Goal: Task Accomplishment & Management: Manage account settings

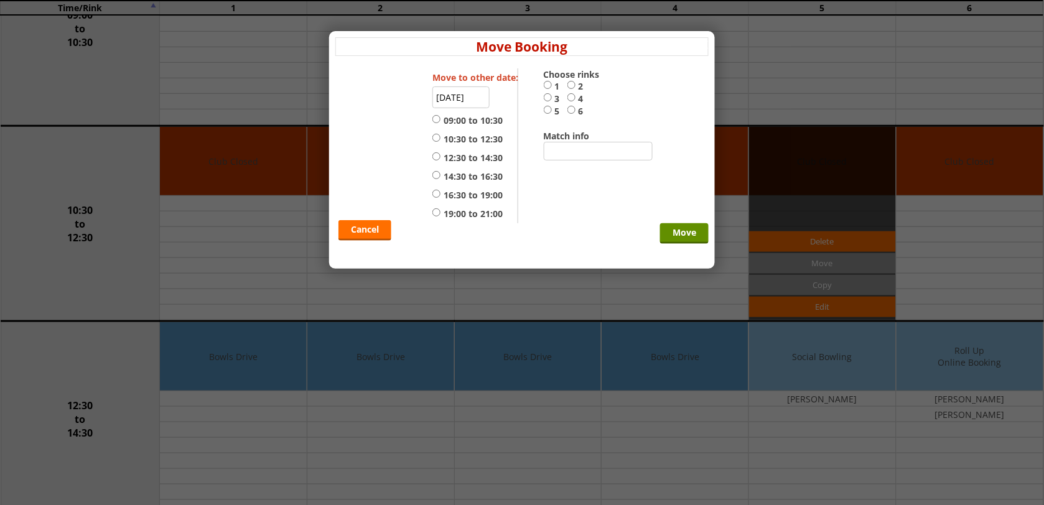
scroll to position [233, 0]
click at [370, 237] on link "Cancel" at bounding box center [365, 230] width 53 height 21
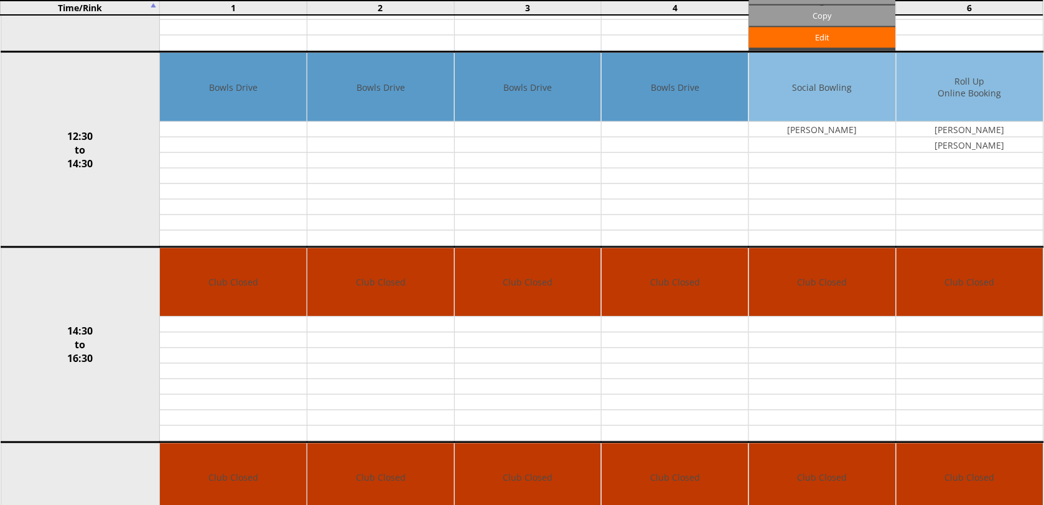
scroll to position [467, 0]
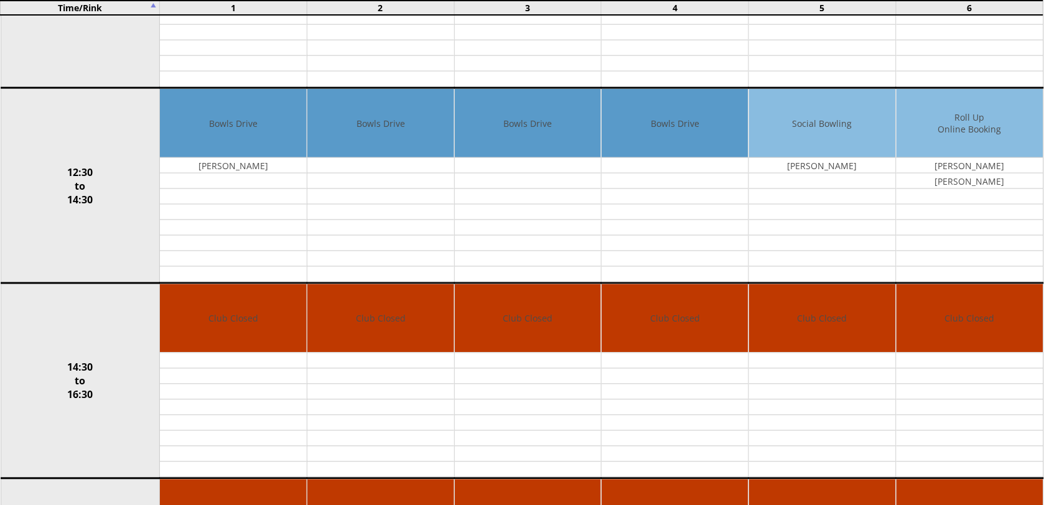
scroll to position [467, 0]
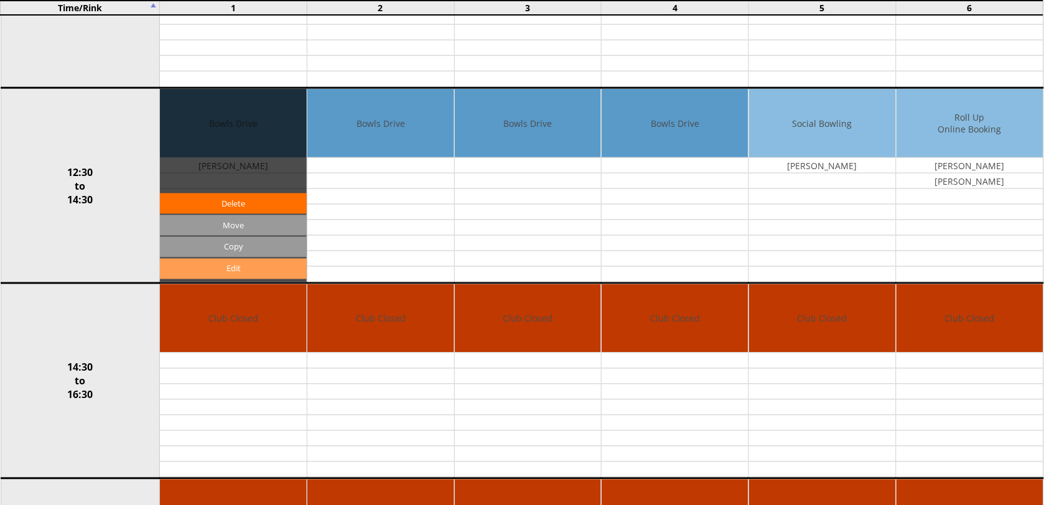
click at [238, 266] on link "Edit" at bounding box center [233, 269] width 147 height 21
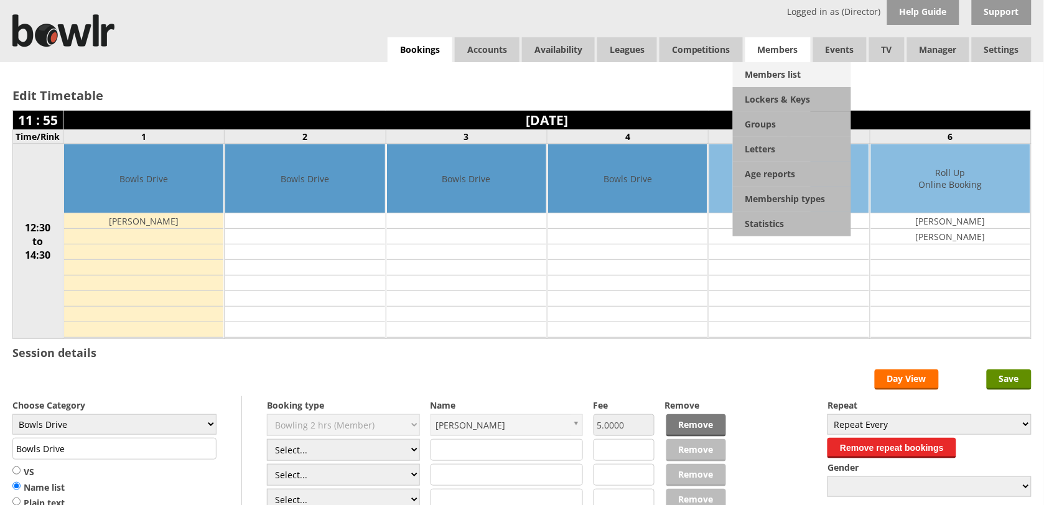
click at [761, 73] on link "Members list" at bounding box center [792, 74] width 118 height 25
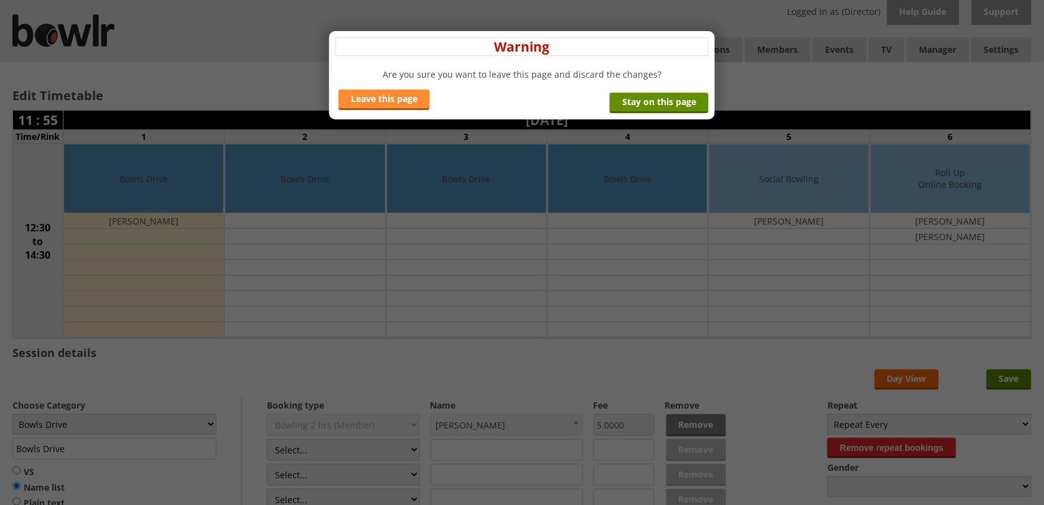
click at [383, 98] on link "Leave this page" at bounding box center [384, 100] width 91 height 21
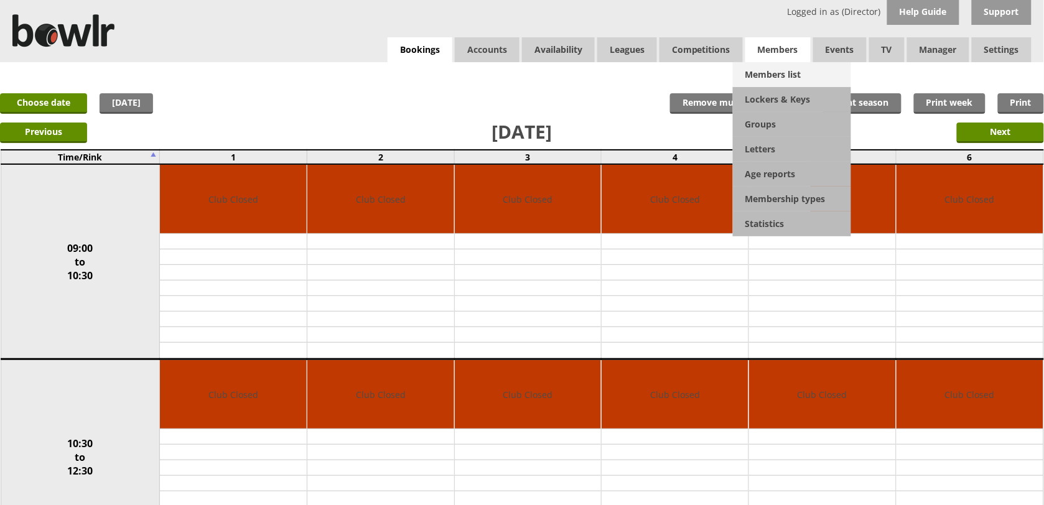
click at [767, 77] on link "Members list" at bounding box center [792, 74] width 118 height 25
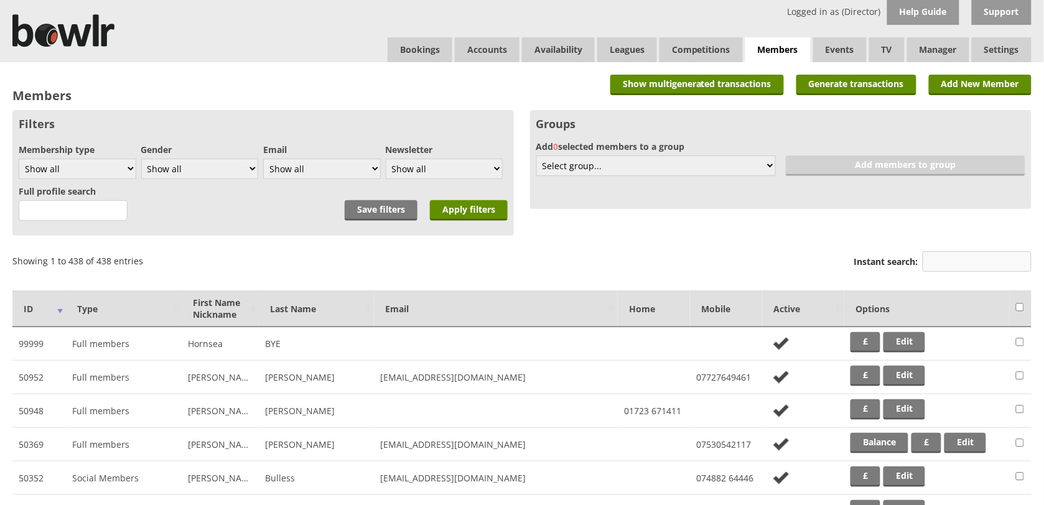
click at [960, 251] on input "Instant search:" at bounding box center [977, 261] width 109 height 21
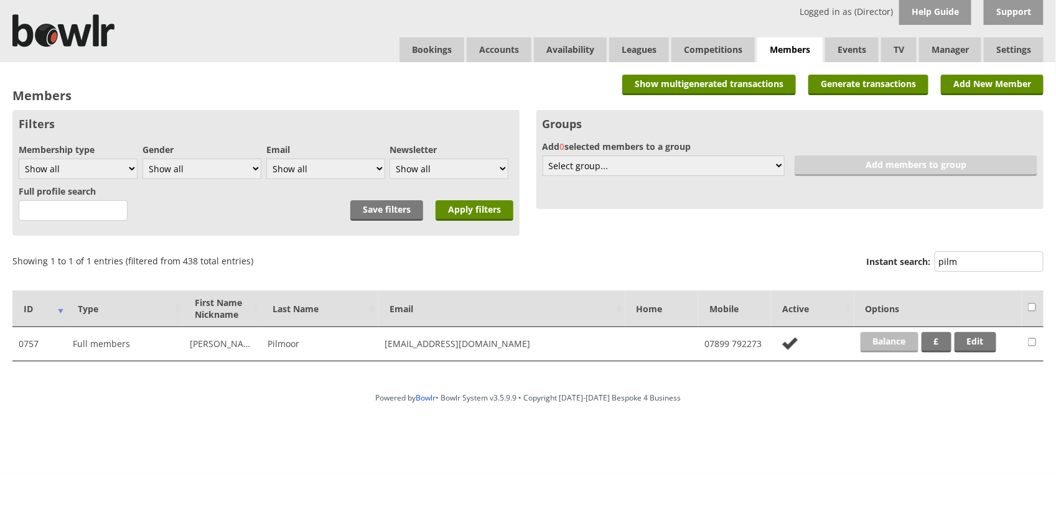
type input "pilm"
click at [870, 340] on link "Balance" at bounding box center [890, 342] width 58 height 21
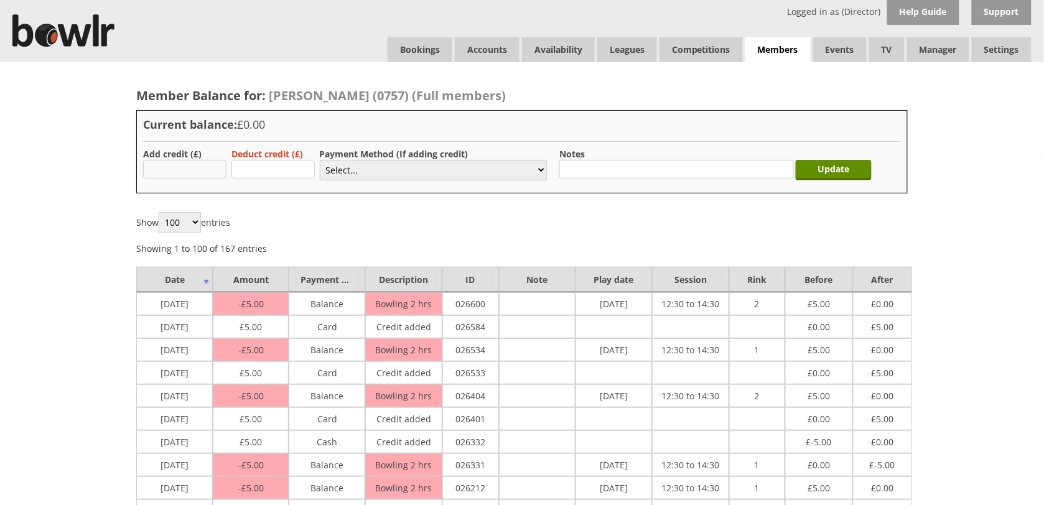
click at [201, 177] on input "text" at bounding box center [184, 169] width 83 height 19
type input "5.00"
click at [541, 174] on select "Select... Cash Card Cheque Bank Transfer Other Member Card Gift Voucher Balance" at bounding box center [433, 170] width 227 height 21
select select "2"
click at [320, 160] on select "Select... Cash Card Cheque Bank Transfer Other Member Card Gift Voucher Balance" at bounding box center [433, 170] width 227 height 21
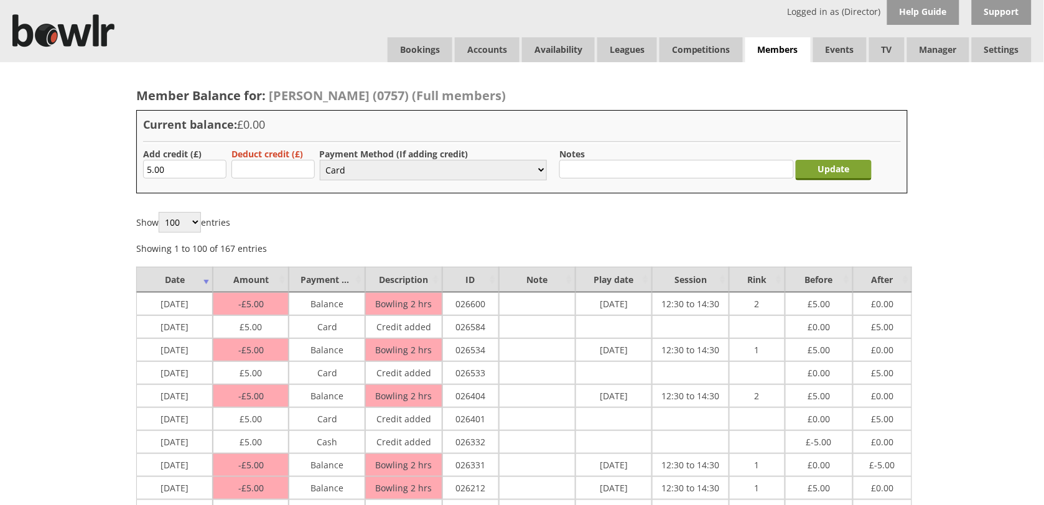
click at [820, 171] on input "Update" at bounding box center [834, 170] width 76 height 21
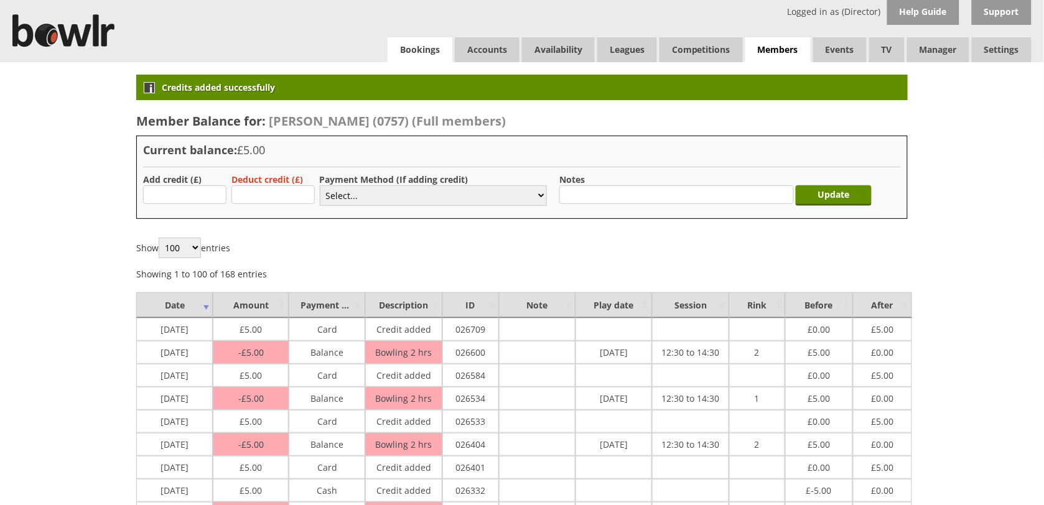
click at [403, 56] on link "Bookings" at bounding box center [420, 49] width 65 height 25
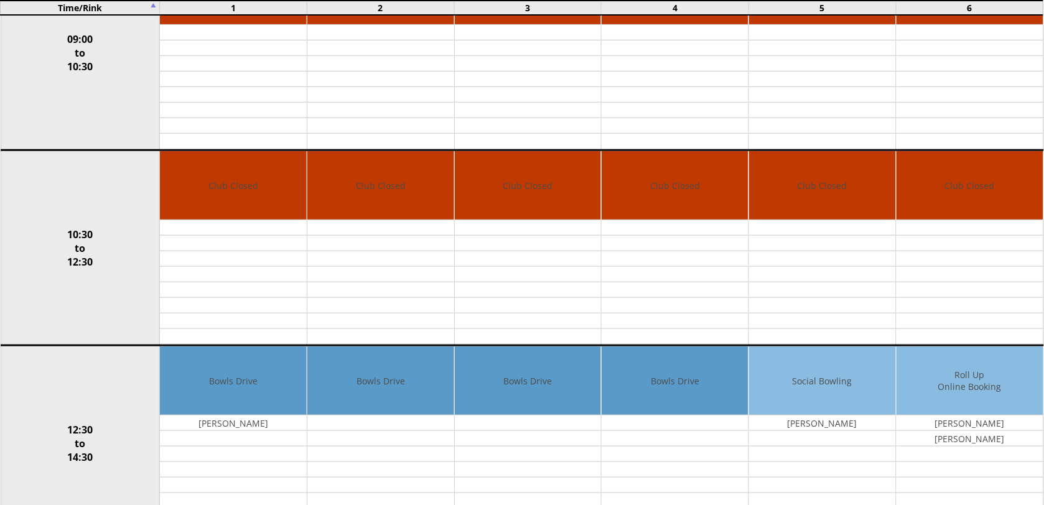
scroll to position [311, 0]
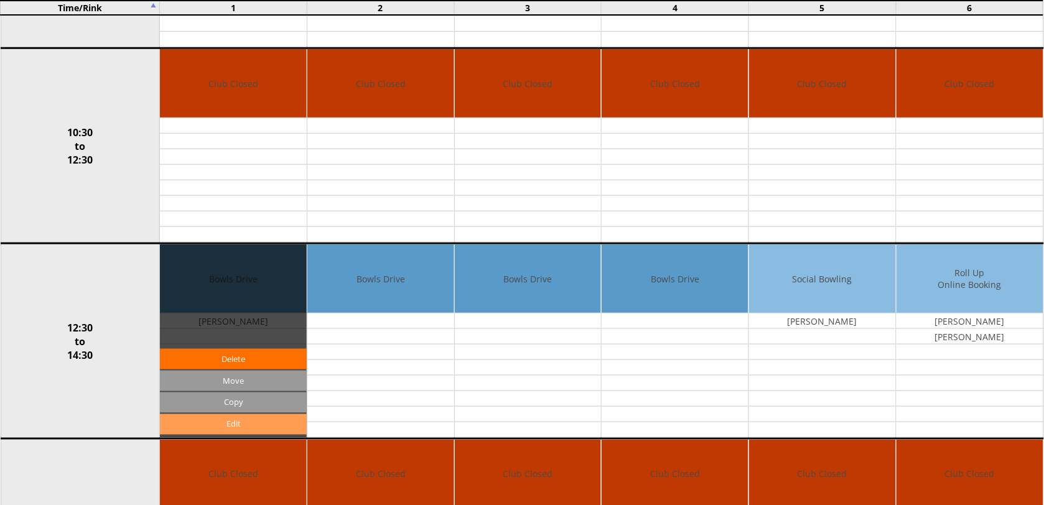
click at [260, 430] on link "Edit" at bounding box center [233, 424] width 147 height 21
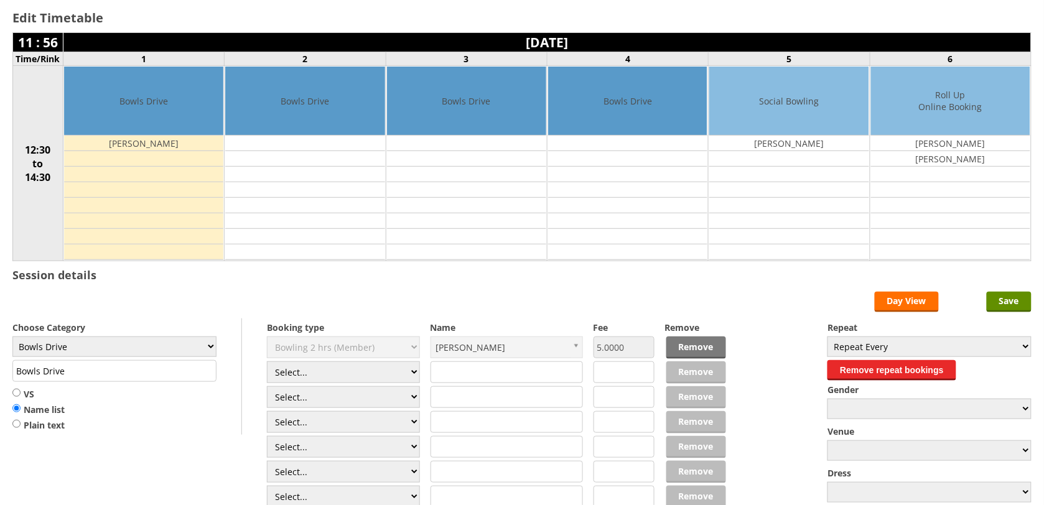
scroll to position [78, 0]
click at [414, 377] on select "Select... Club Competition (Member) Club Competition (Visitor) National (Member…" at bounding box center [343, 373] width 153 height 22
select select "0_50"
click at [267, 363] on select "Select... Club Competition (Member) Club Competition (Visitor) National (Member…" at bounding box center [343, 373] width 153 height 22
type input "8.0000"
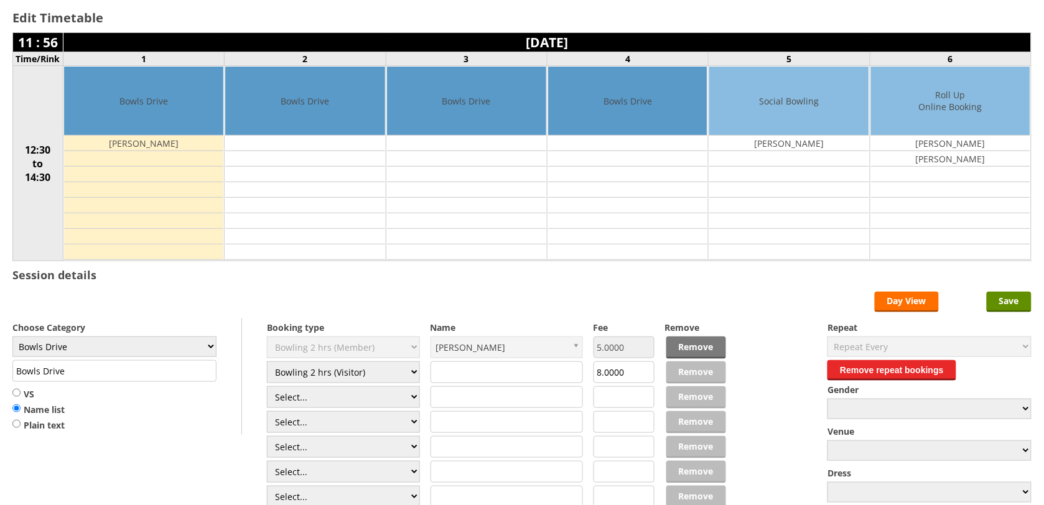
click at [456, 381] on input "text" at bounding box center [507, 373] width 153 height 22
type input "Barry"
click at [439, 394] on input "text" at bounding box center [507, 397] width 153 height 22
type input "b"
click at [462, 372] on input "Barry" at bounding box center [507, 373] width 153 height 22
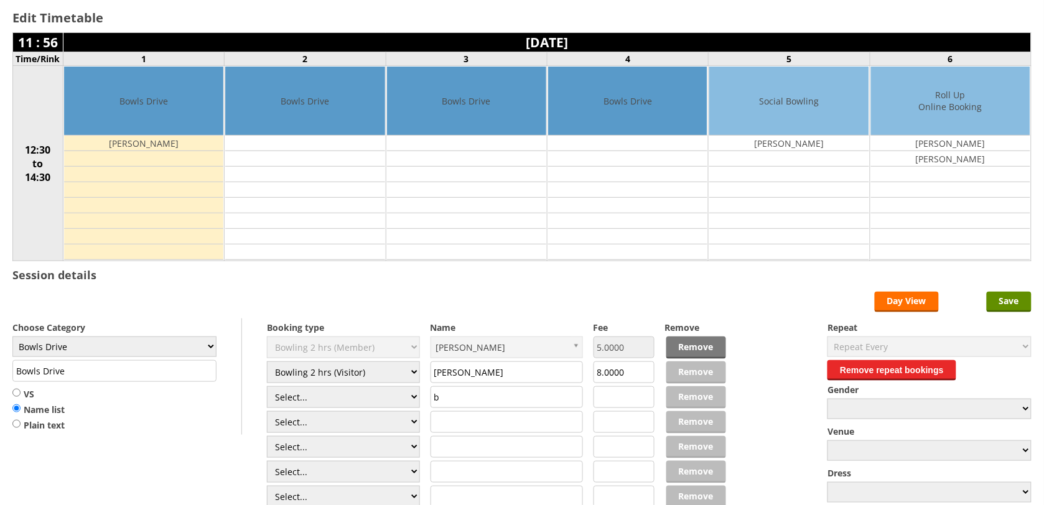
type input "Barry P"
click at [448, 400] on input "b" at bounding box center [507, 397] width 153 height 22
click at [473, 377] on input "Barry P" at bounding box center [507, 373] width 153 height 22
type input "B"
type input "Pilm"
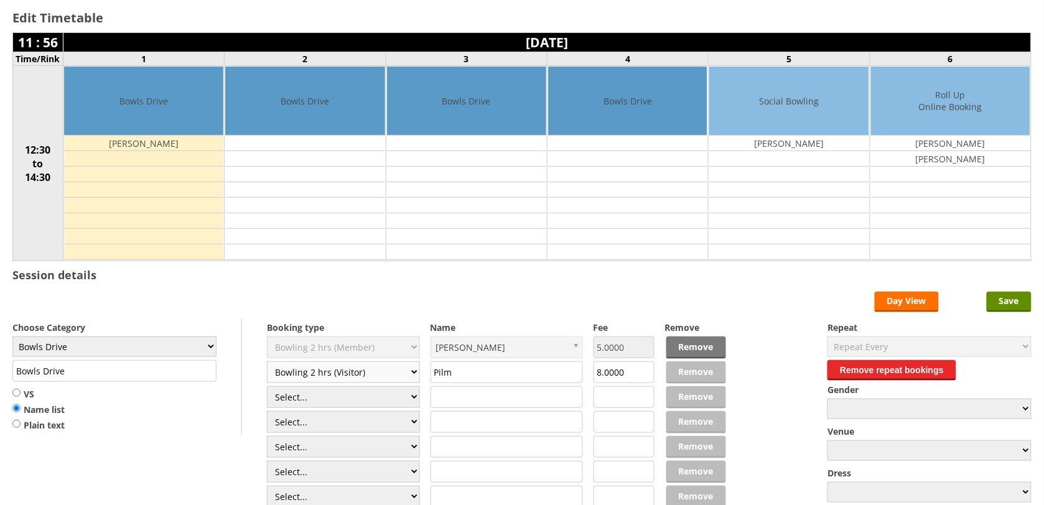
click at [409, 377] on select "Select... Club Competition (Member) Club Competition (Visitor) National (Member…" at bounding box center [343, 373] width 153 height 22
select select "1_50"
click at [267, 363] on select "Select... Club Competition (Member) Club Competition (Visitor) National (Member…" at bounding box center [343, 373] width 153 height 22
type input "5.0000"
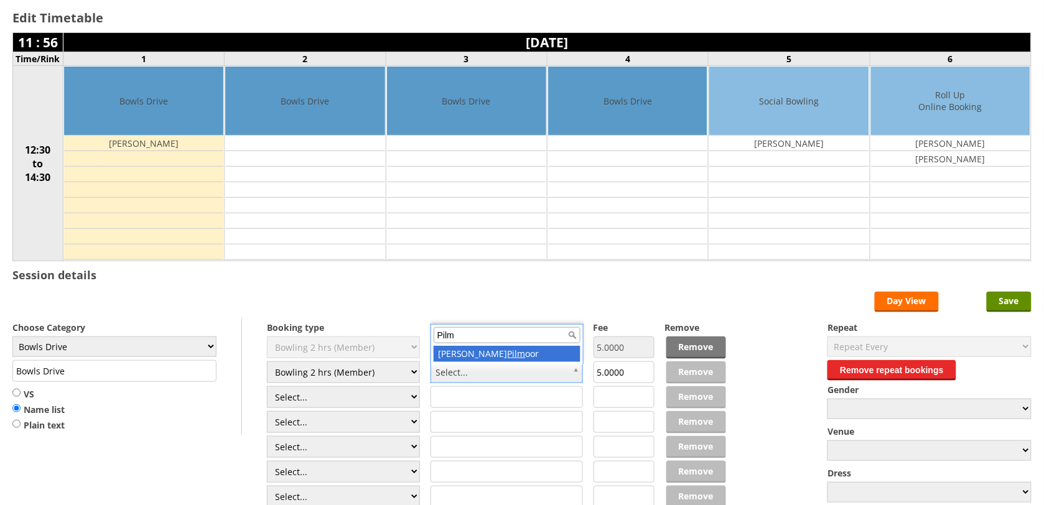
type input "Pilm"
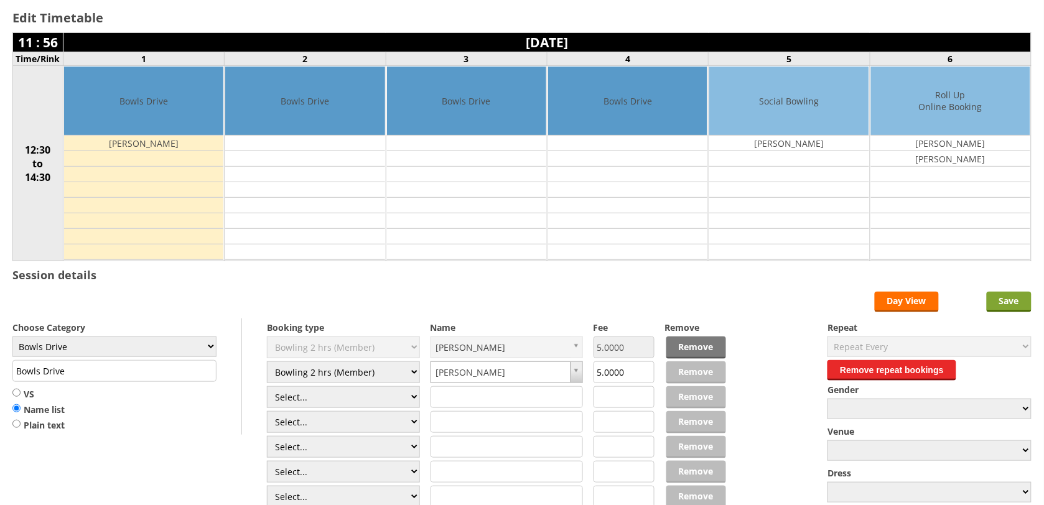
click at [1019, 299] on input "Save" at bounding box center [1009, 302] width 45 height 21
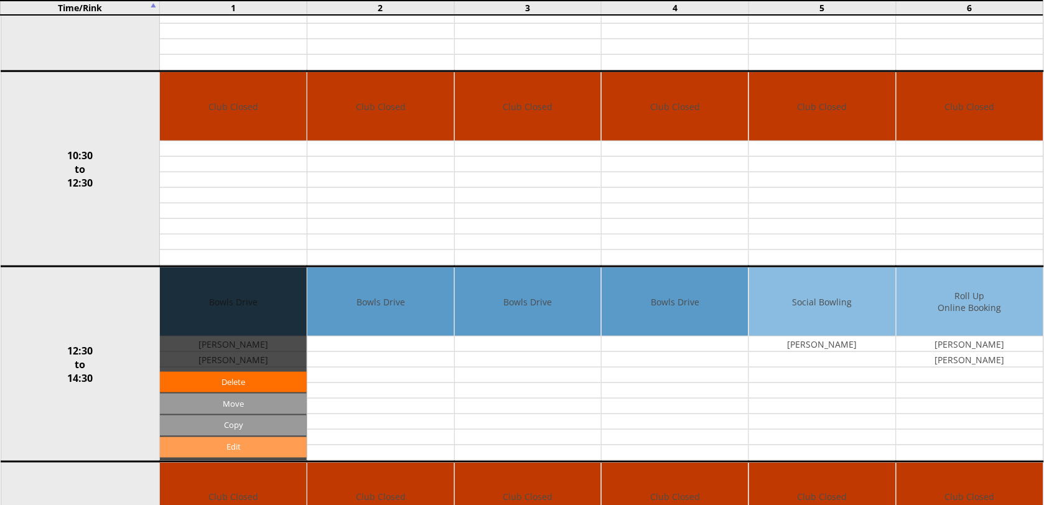
scroll to position [311, 0]
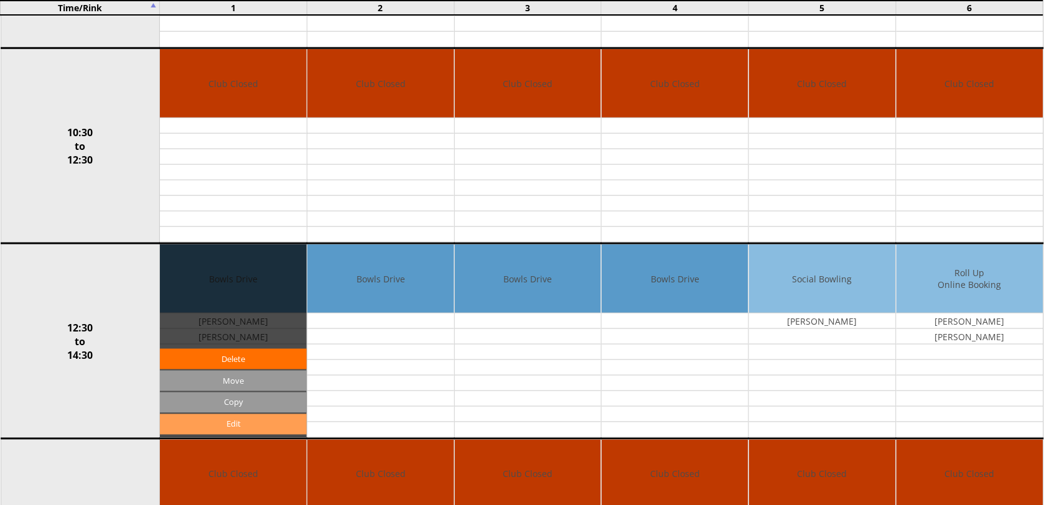
click at [264, 431] on link "Edit" at bounding box center [233, 424] width 147 height 21
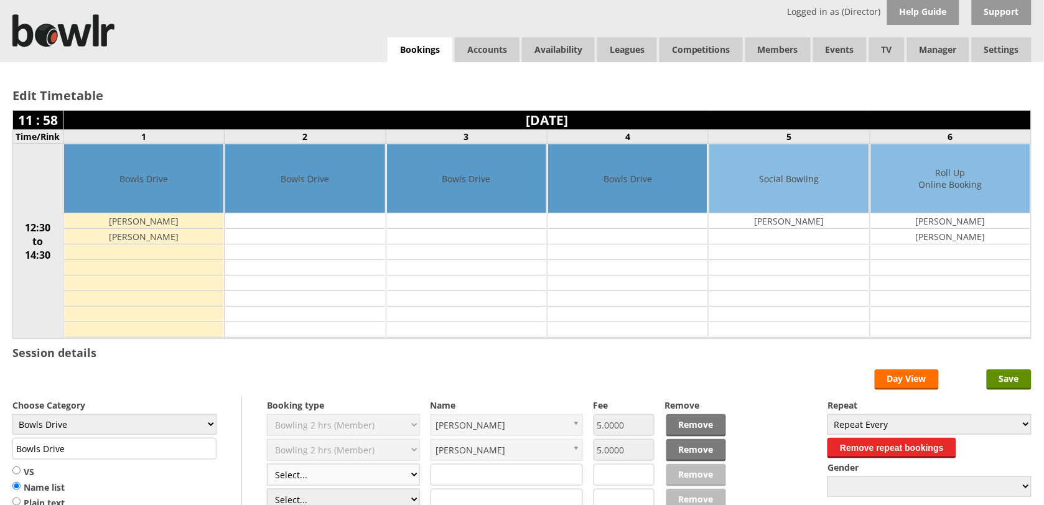
click at [418, 479] on select "Select... Club Competition (Member) Club Competition (Visitor) National (Member…" at bounding box center [343, 475] width 153 height 22
select select "1_50"
click at [267, 466] on select "Select... Club Competition (Member) Club Competition (Visitor) National (Member…" at bounding box center [343, 475] width 153 height 22
type input "5.0000"
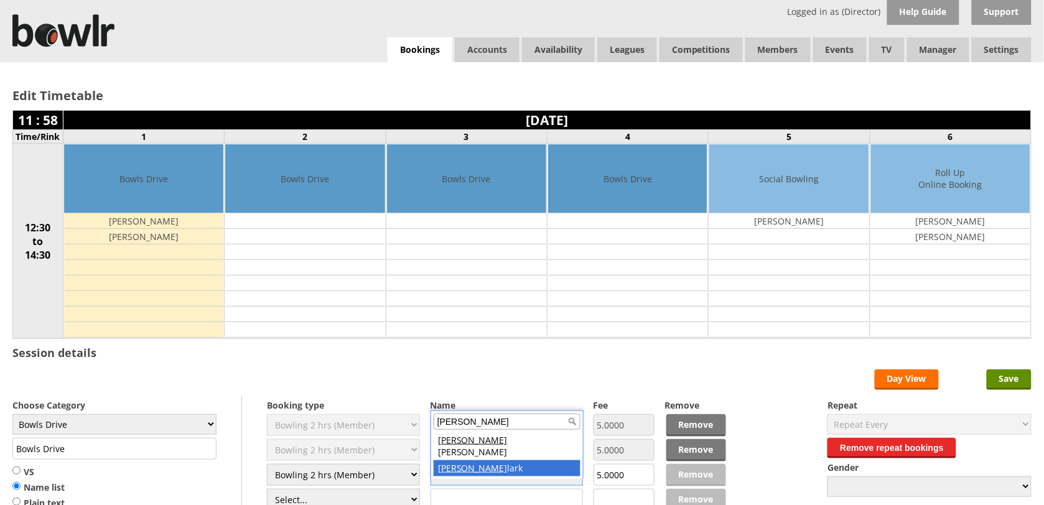
type input "Andrew C"
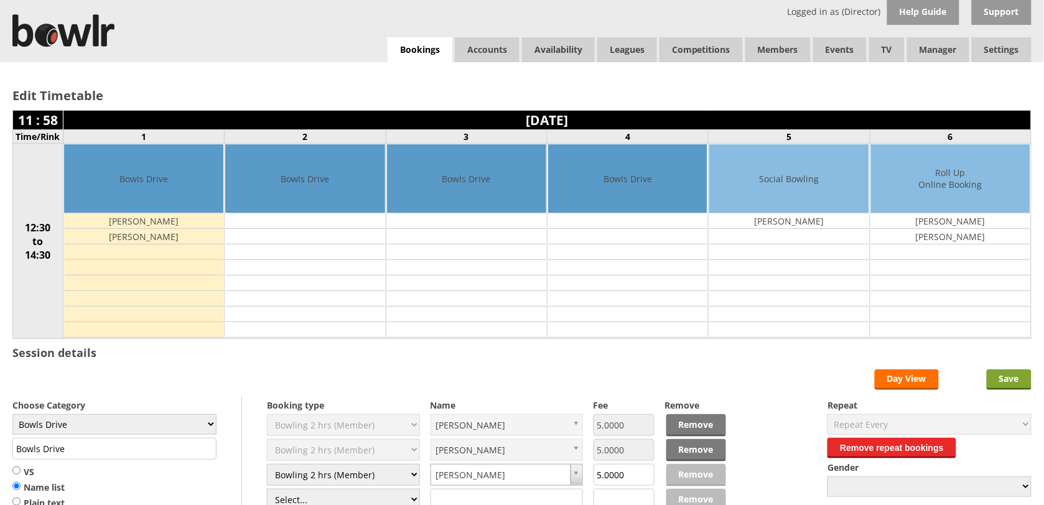
click at [1012, 381] on input "Save" at bounding box center [1009, 380] width 45 height 21
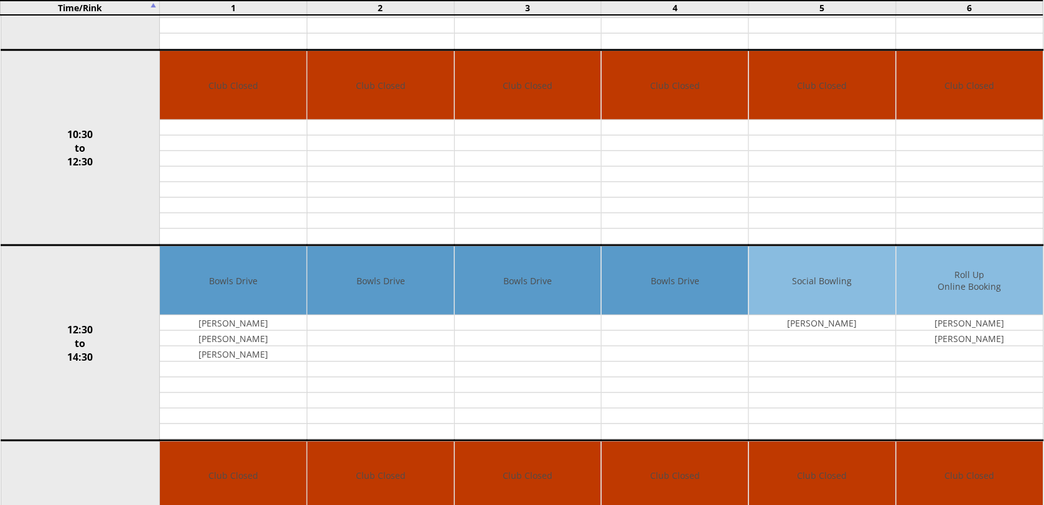
scroll to position [311, 0]
